Goal: Ask a question

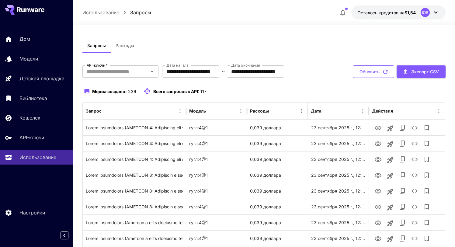
click at [384, 72] on icon "button" at bounding box center [385, 71] width 7 height 7
click at [385, 72] on icon "button" at bounding box center [385, 71] width 7 height 7
click at [385, 73] on icon "button" at bounding box center [385, 71] width 7 height 7
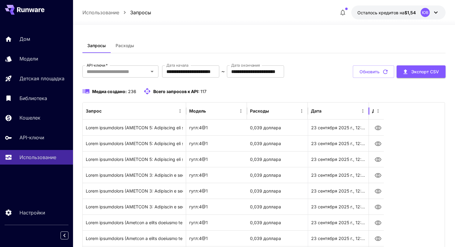
click at [370, 111] on div at bounding box center [368, 111] width 3 height 17
drag, startPoint x: 248, startPoint y: 108, endPoint x: 186, endPoint y: 112, distance: 61.9
click at [186, 112] on div at bounding box center [184, 111] width 3 height 17
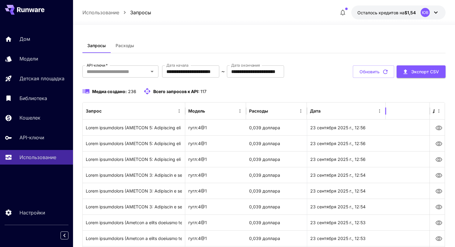
drag, startPoint x: 368, startPoint y: 107, endPoint x: 386, endPoint y: 108, distance: 18.0
click at [386, 108] on div at bounding box center [385, 111] width 3 height 17
click at [384, 72] on icon "button" at bounding box center [385, 71] width 7 height 7
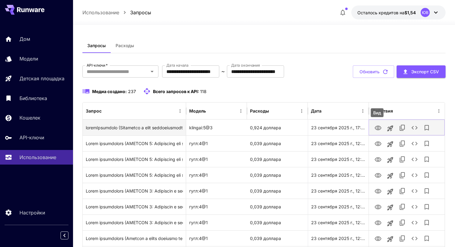
click at [378, 128] on icon "Вид" at bounding box center [377, 127] width 7 height 7
click at [378, 129] on icon "Вид" at bounding box center [377, 127] width 7 height 7
click at [391, 127] on icon "Запуск на игровой площадке" at bounding box center [391, 128] width 6 height 6
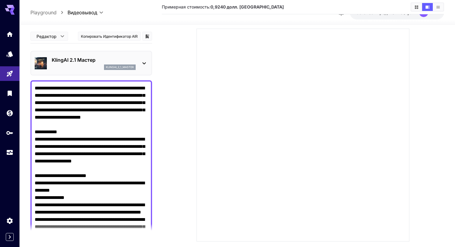
scroll to position [48, 0]
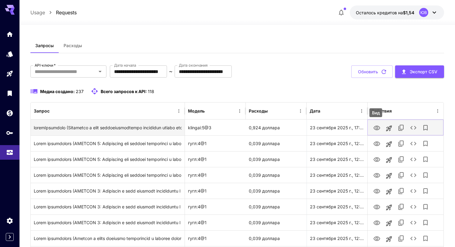
click at [377, 130] on icon "Вид" at bounding box center [377, 128] width 7 height 5
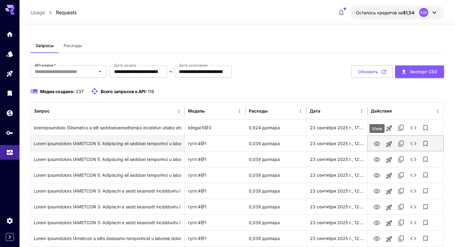
click at [377, 144] on icon "Вид" at bounding box center [376, 143] width 7 height 7
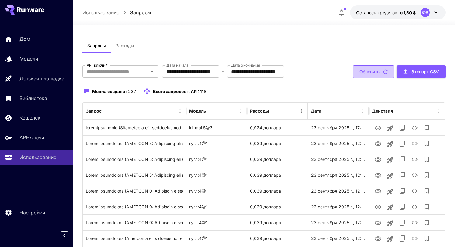
click at [378, 75] on font "Обновить" at bounding box center [370, 72] width 20 height 8
click at [435, 12] on icon at bounding box center [435, 12] width 7 height 7
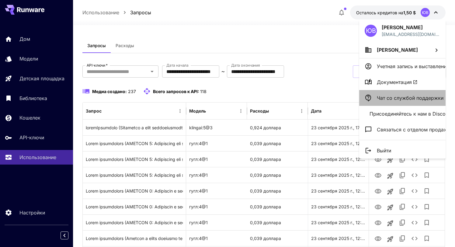
click at [397, 98] on font "Чат со службой поддержки" at bounding box center [410, 98] width 67 height 6
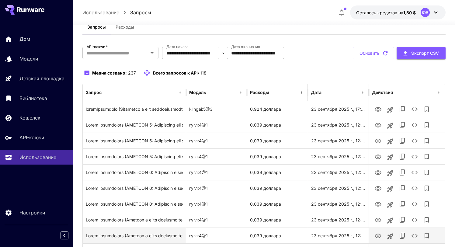
scroll to position [14, 0]
